Goal: Obtain resource: Download file/media

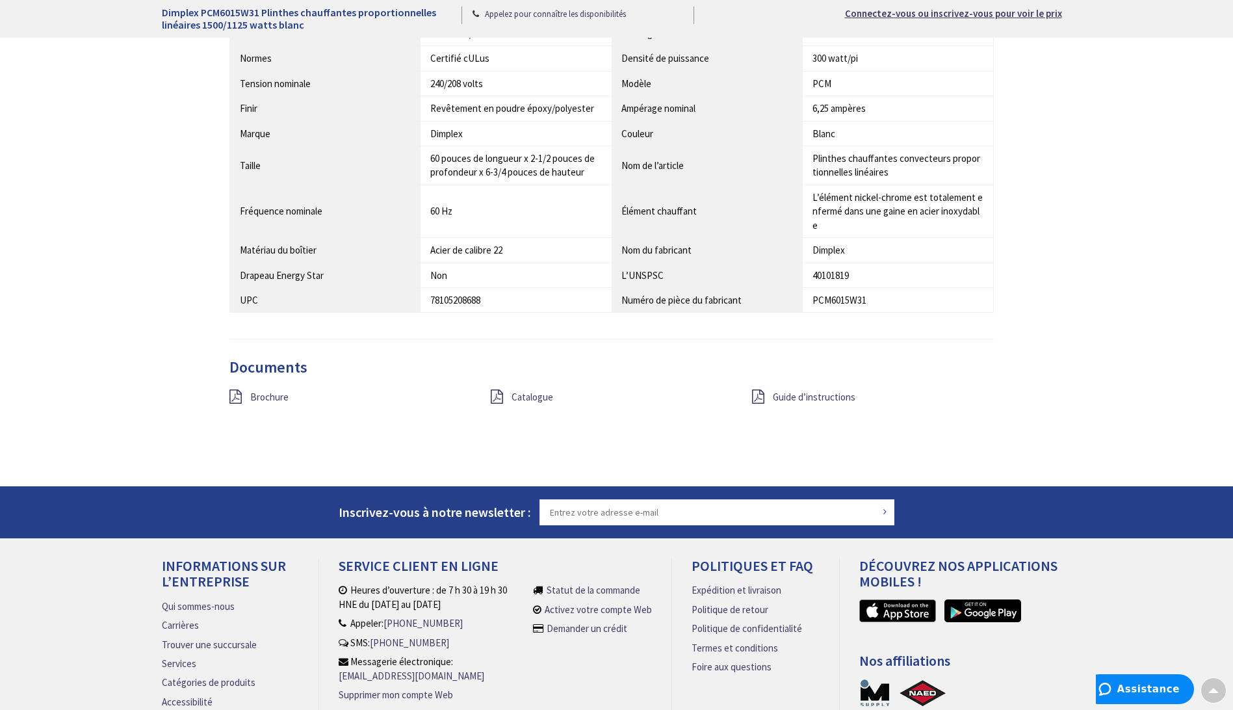
scroll to position [975, 0]
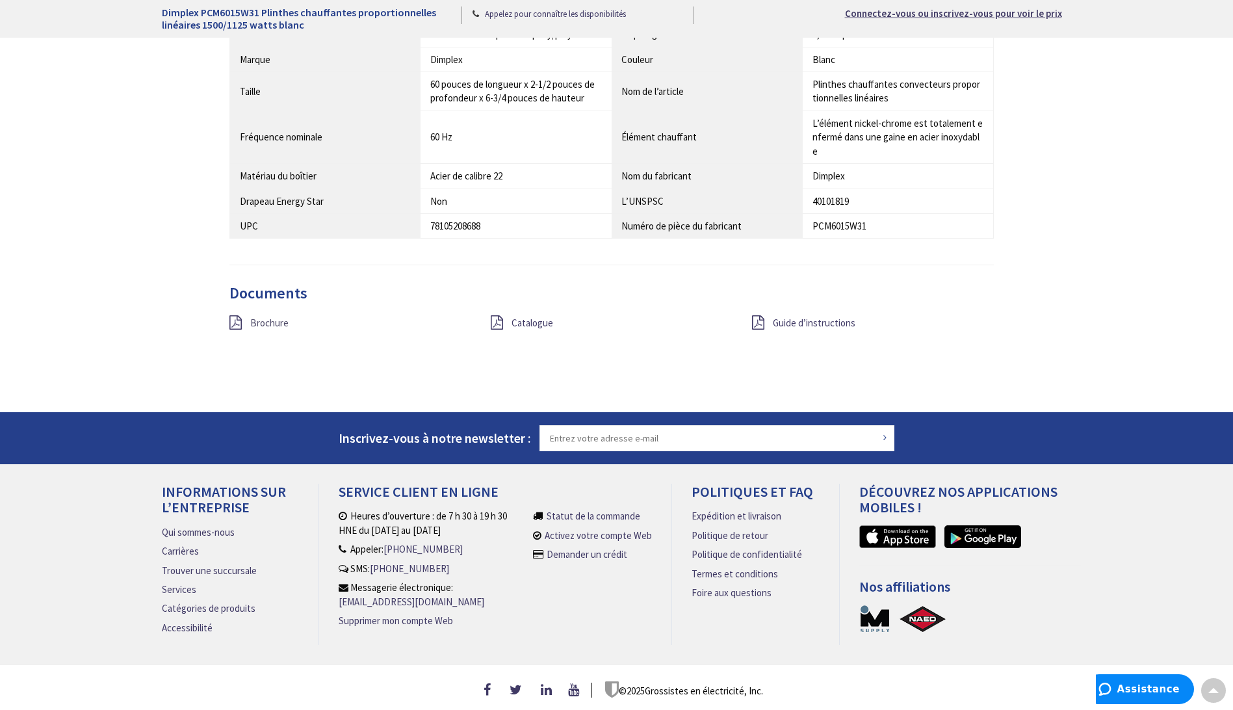
click at [263, 322] on span "Brochure" at bounding box center [269, 322] width 38 height 12
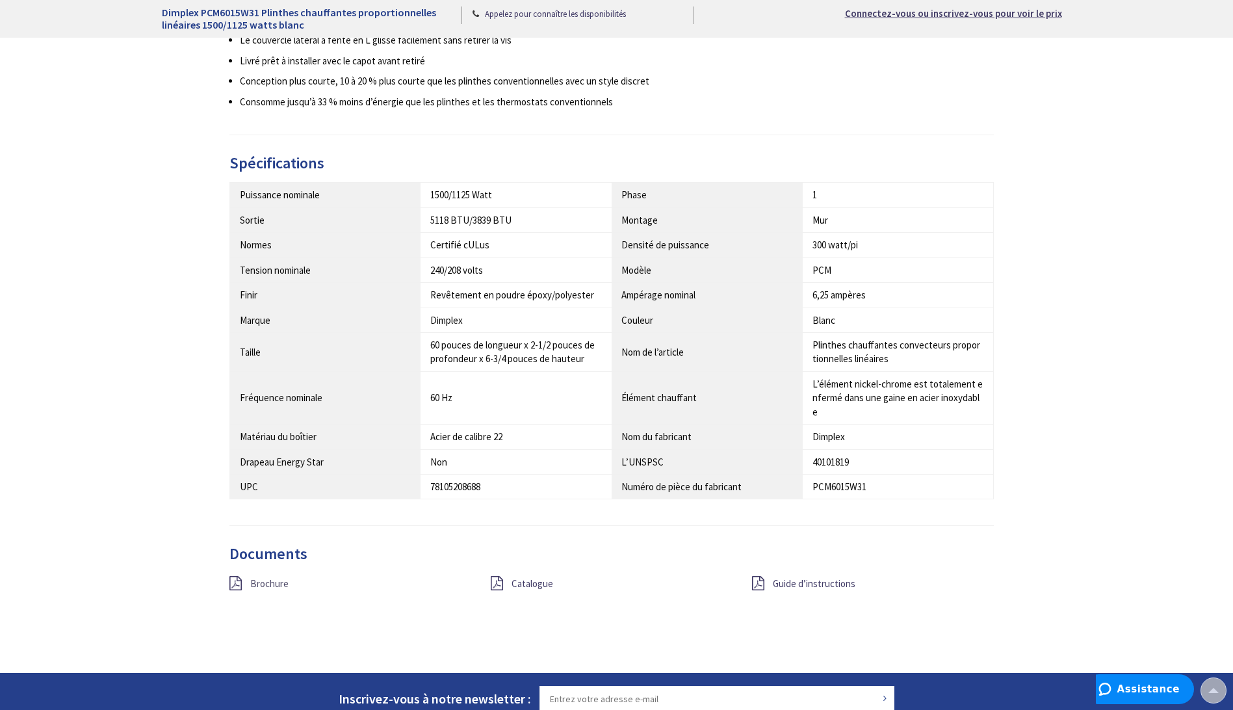
scroll to position [780, 0]
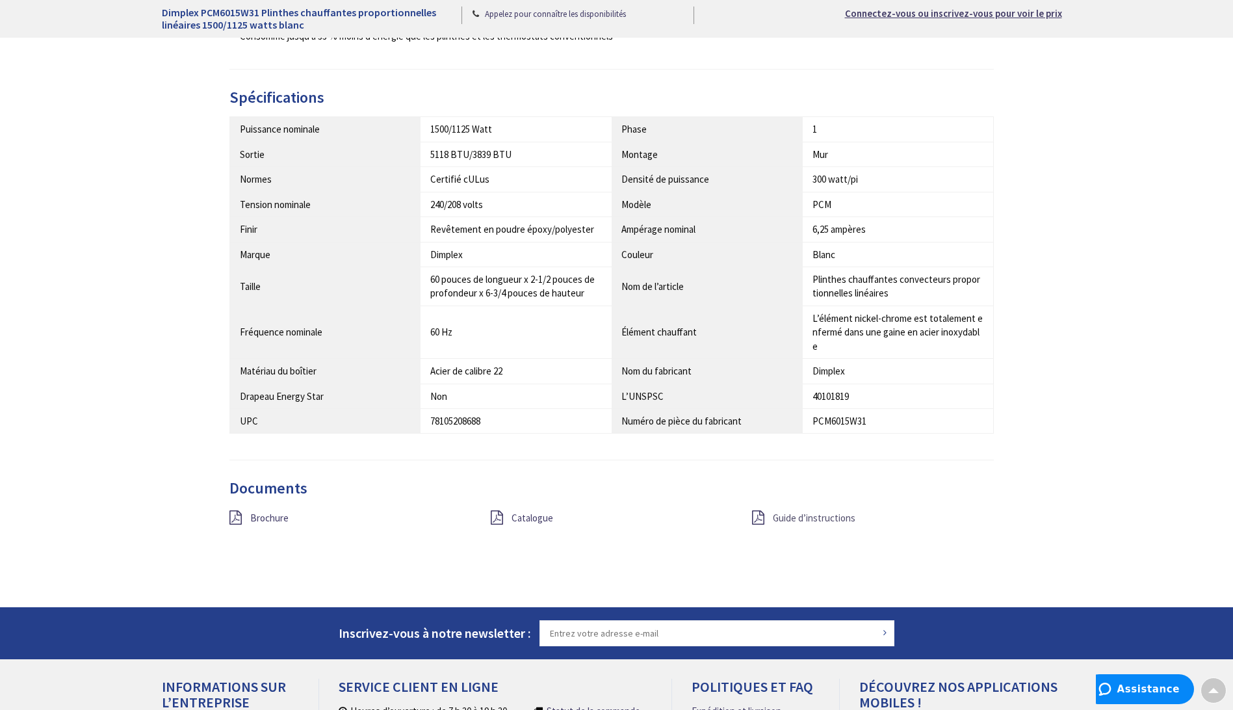
click at [821, 520] on span "Guide d’instructions" at bounding box center [814, 517] width 83 height 12
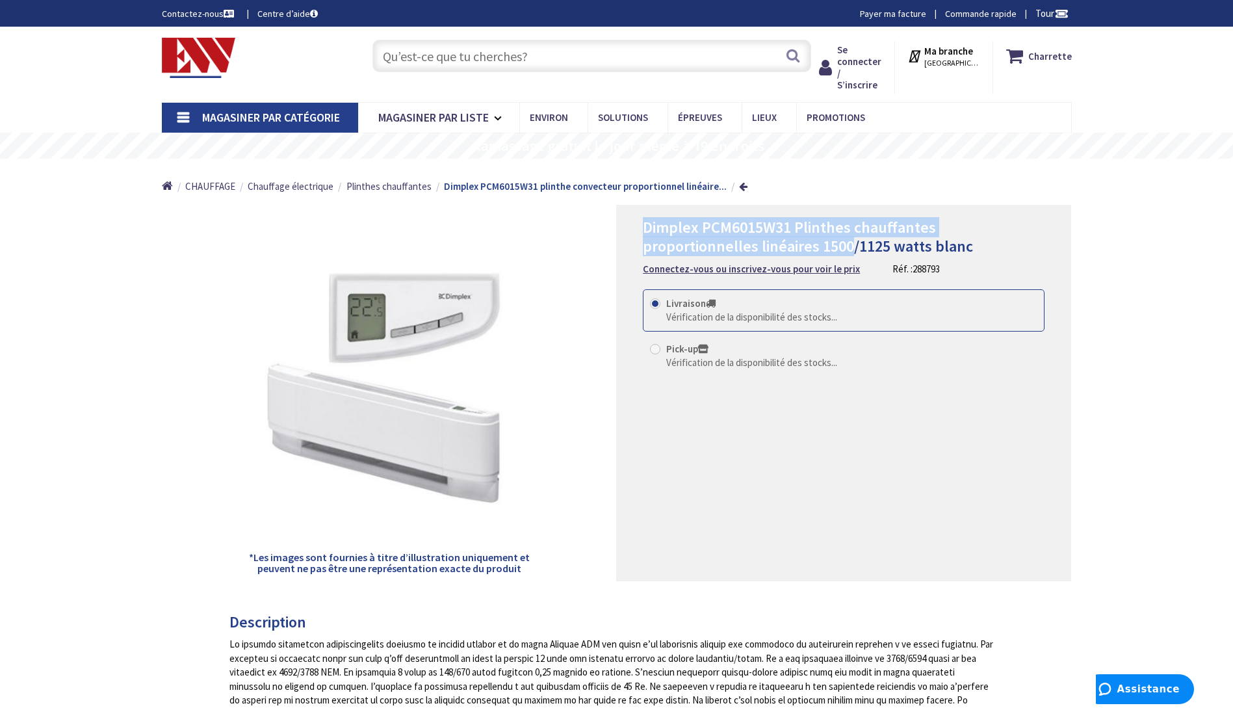
drag, startPoint x: 638, startPoint y: 225, endPoint x: 853, endPoint y: 238, distance: 215.5
click at [853, 238] on div "Dimplex PCM6015W31 Plinthes chauffantes proportionnelles linéaires 1500/1125 wa…" at bounding box center [843, 393] width 455 height 376
drag, startPoint x: 853, startPoint y: 238, endPoint x: 774, endPoint y: 240, distance: 79.3
copy span "Dimplex PCM6015W31 Plinthes chauffantes proportionnelles linéaires 1500"
